Goal: Book appointment/travel/reservation

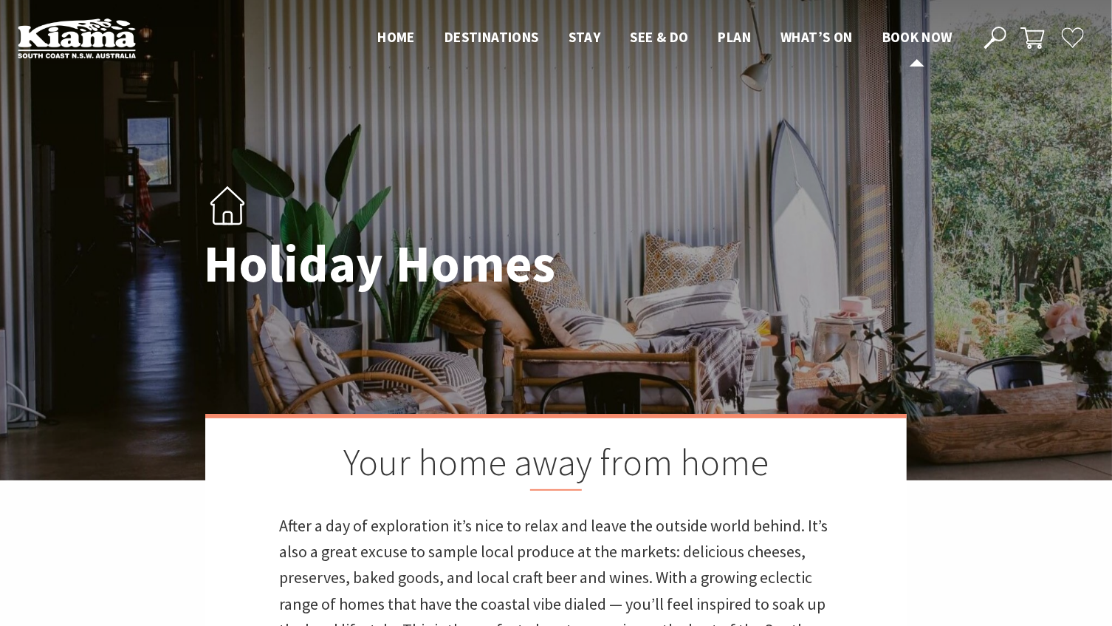
click at [918, 43] on span "Book now" at bounding box center [918, 37] width 70 height 18
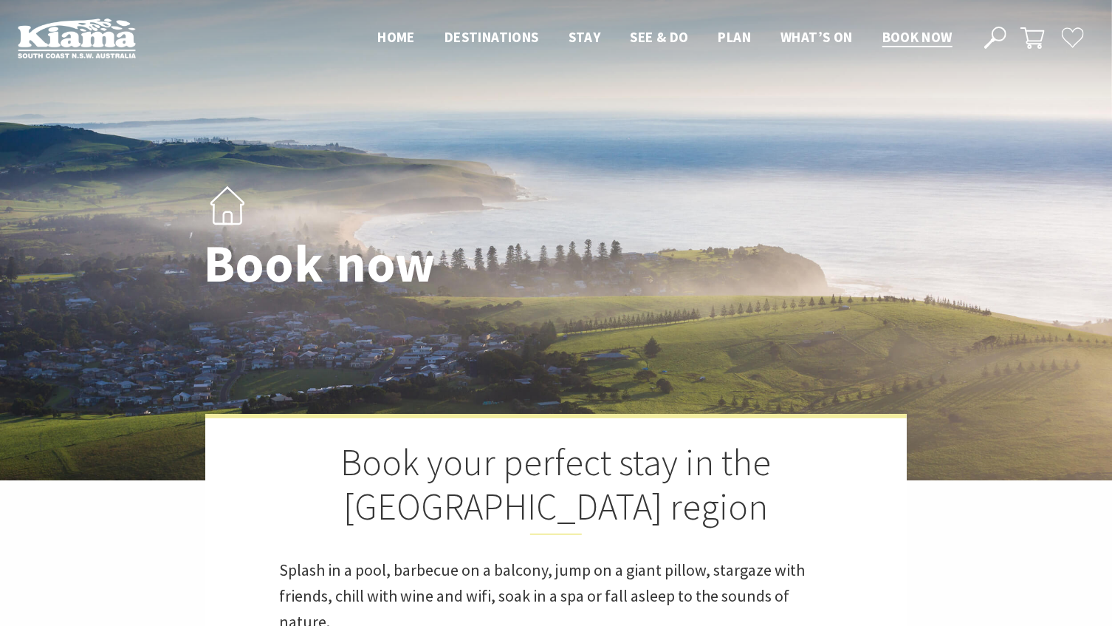
select select "3"
select select "2"
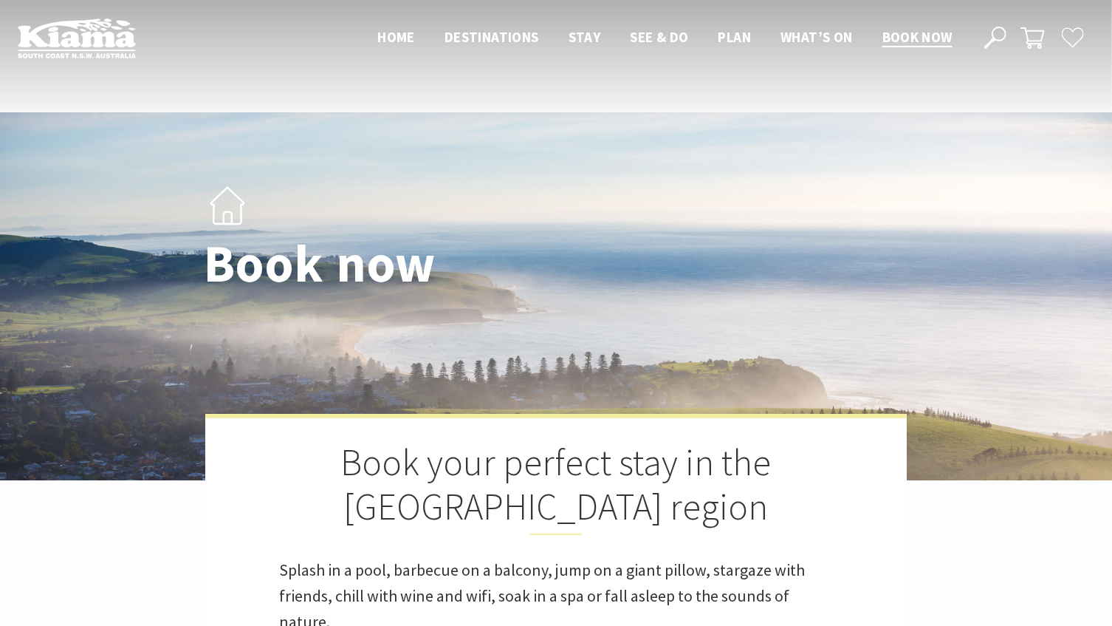
scroll to position [471, 0]
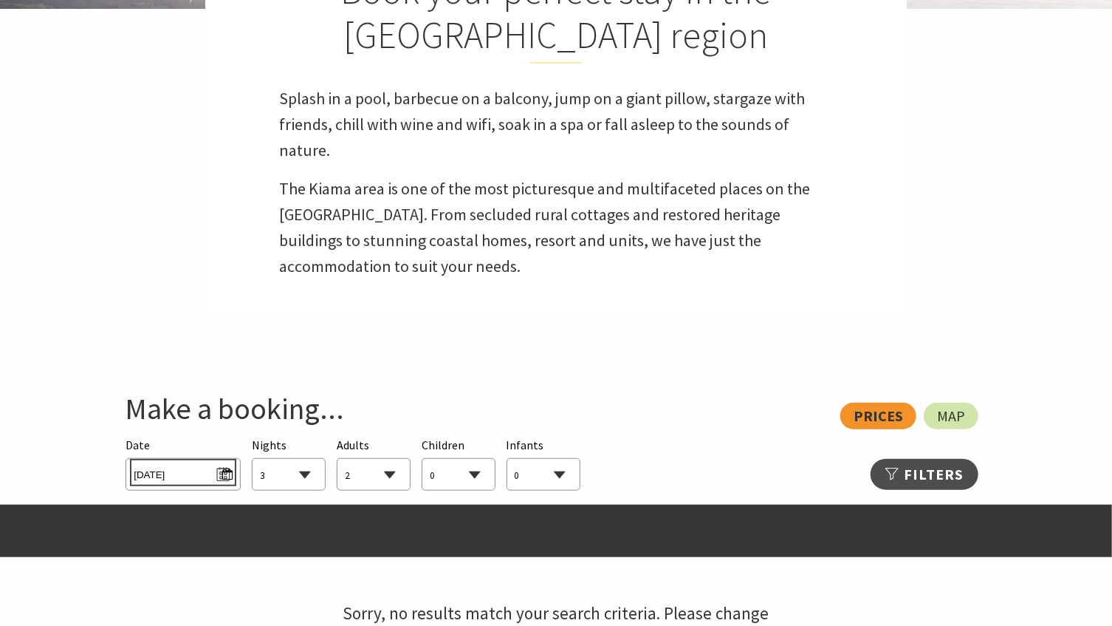
click at [222, 462] on span "[DATE]" at bounding box center [183, 472] width 98 height 20
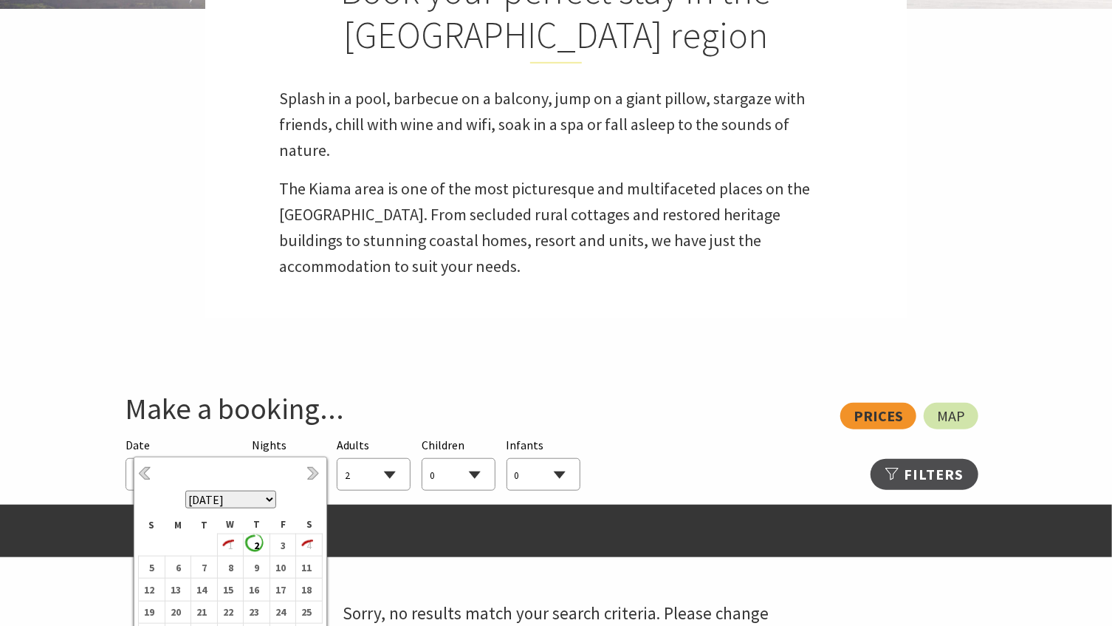
click at [264, 495] on select "[DATE] [DATE] [DATE] [DATE] [DATE] [DATE] [DATE] [DATE] [DATE] [DATE] [DATE] [D…" at bounding box center [230, 499] width 91 height 18
click at [307, 615] on b "27" at bounding box center [305, 611] width 19 height 19
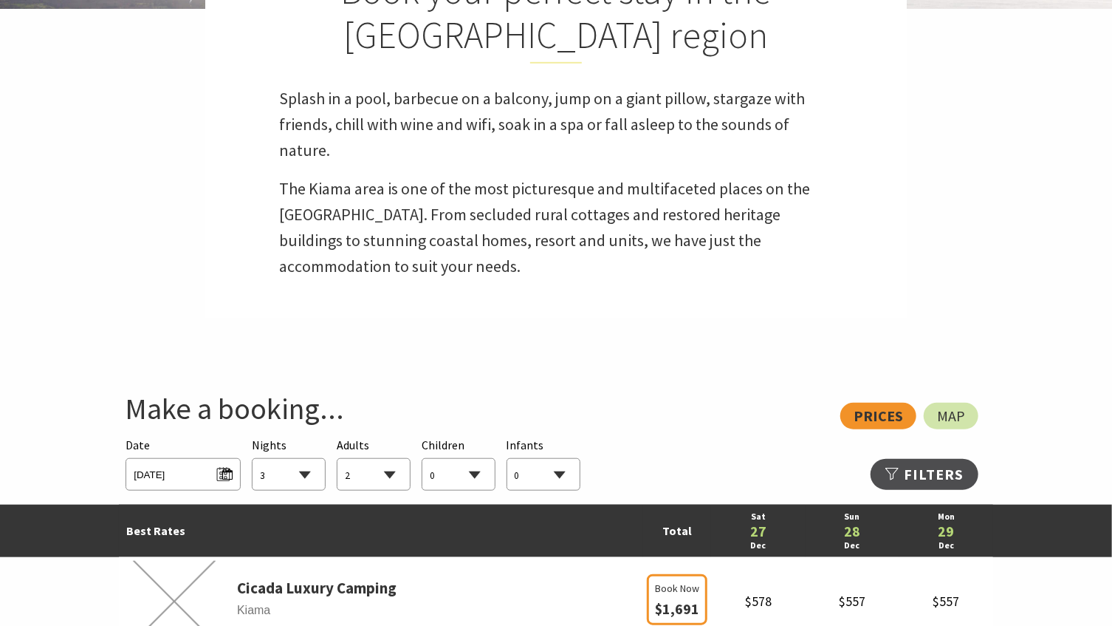
click at [302, 459] on select "1 2 3 4 5 6 7 8 9 10 11 12 13 14 15 16 17 18 19 20 21 22 23 24 25 26 27 28 29 30" at bounding box center [289, 475] width 72 height 32
select select "7"
click at [253, 459] on select "1 2 3 4 5 6 7 8 9 10 11 12 13 14 15 16 17 18 19 20 21 22 23 24 25 26 27 28 29 30" at bounding box center [289, 475] width 72 height 32
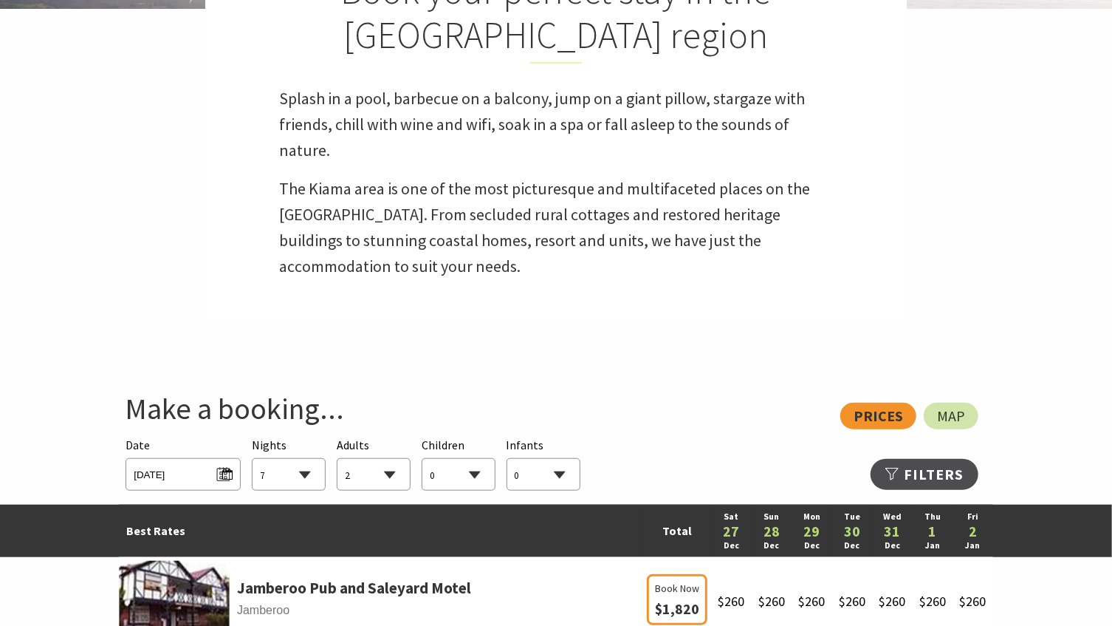
click at [471, 459] on select "0 1 2 3 4 5 6 7 8 9 10 11 12 13 14 15 16 17 18 19 20 21 22 23 24 25 26 27 28 29…" at bounding box center [458, 475] width 72 height 32
select select "1"
click at [422, 459] on select "0 1 2 3 4 5 6 7 8 9 10 11 12 13 14 15 16 17 18 19 20 21 22 23 24 25 26 27 28 29…" at bounding box center [458, 475] width 72 height 32
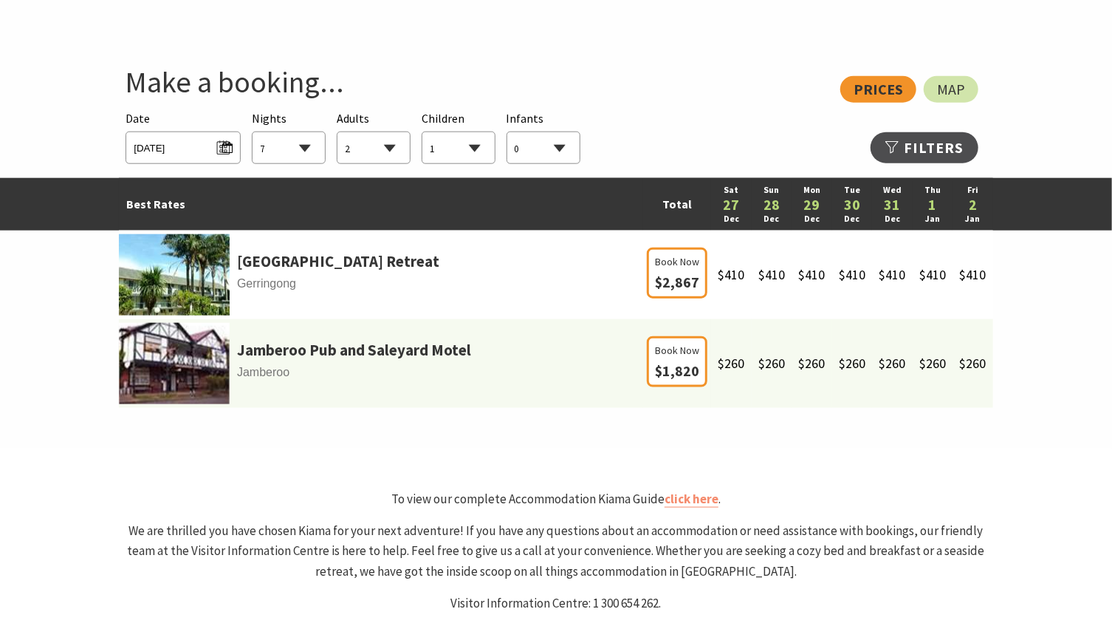
scroll to position [1078, 0]
